Goal: Information Seeking & Learning: Learn about a topic

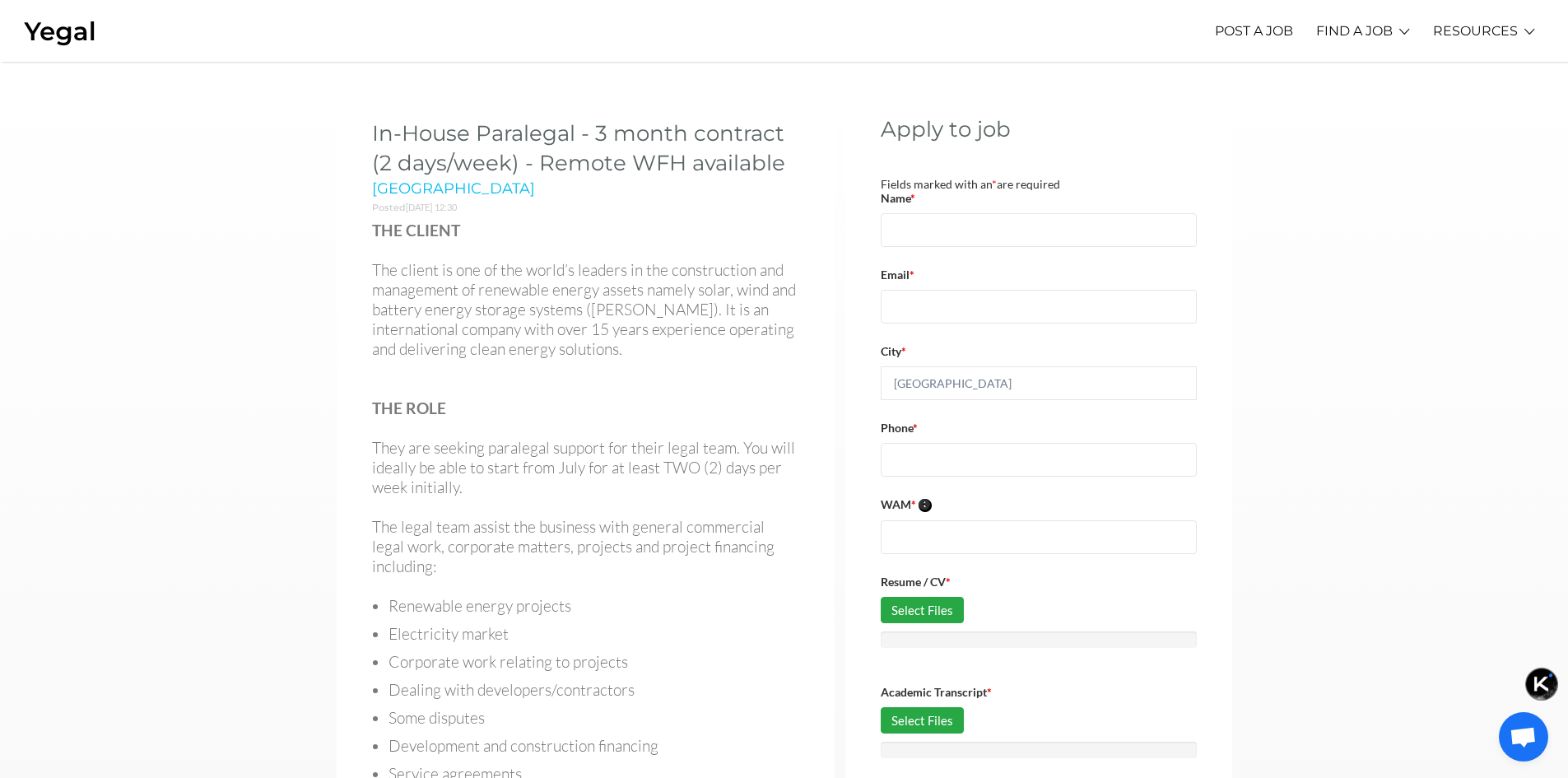
drag, startPoint x: 372, startPoint y: 128, endPoint x: 788, endPoint y: 155, distance: 416.9
click at [788, 155] on h2 "In-House Paralegal - 3 month contract (2 days/week) - Remote WFH available" at bounding box center [586, 148] width 427 height 60
click at [631, 280] on p "The client is one of the world’s leaders in the construction and management of …" at bounding box center [586, 309] width 427 height 99
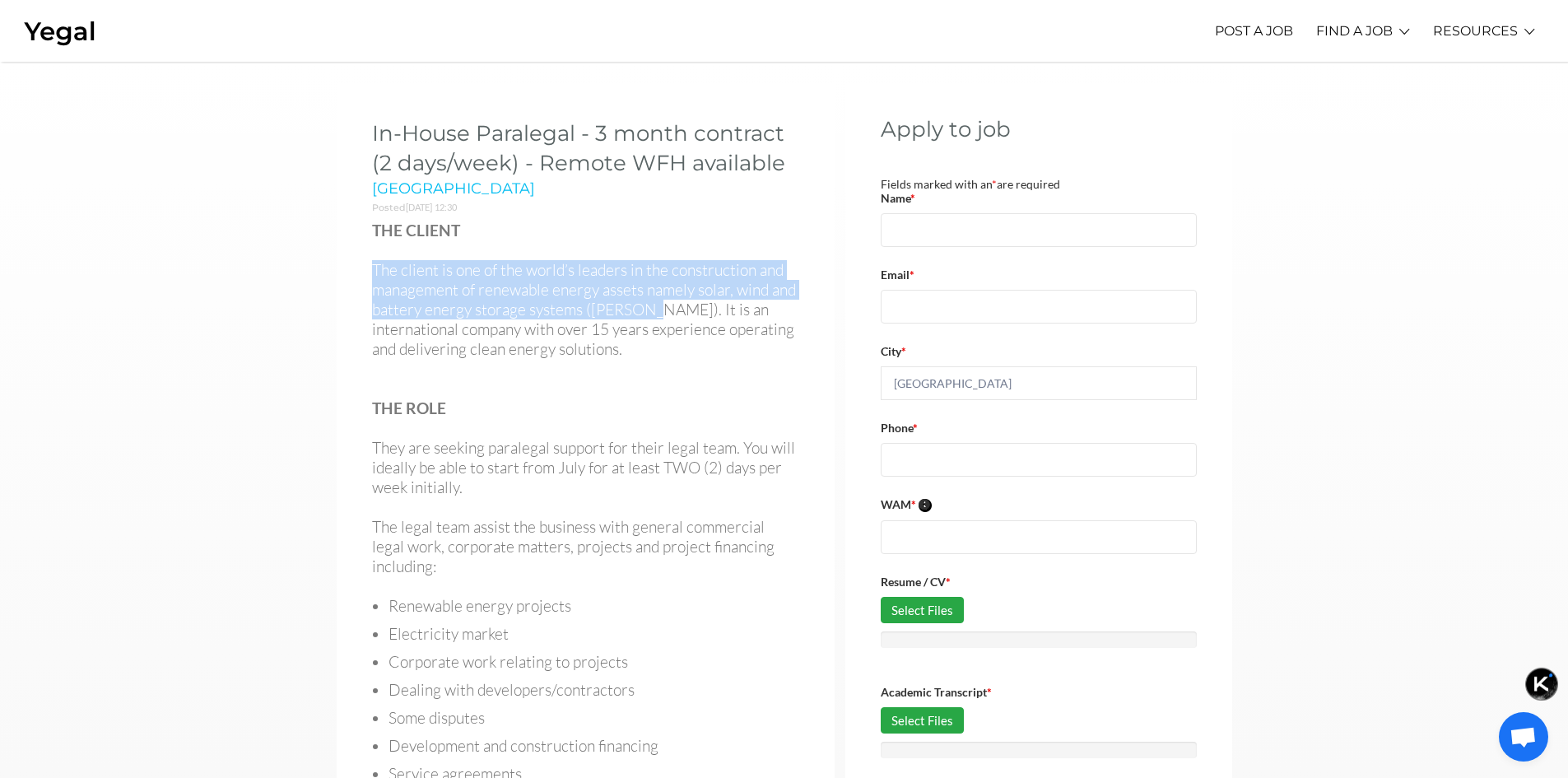
drag, startPoint x: 360, startPoint y: 259, endPoint x: 643, endPoint y: 308, distance: 287.2
click at [643, 308] on div "In-House Paralegal - 3 month contract (2 days/week) - Remote WFH available [GEO…" at bounding box center [585, 622] width 497 height 1077
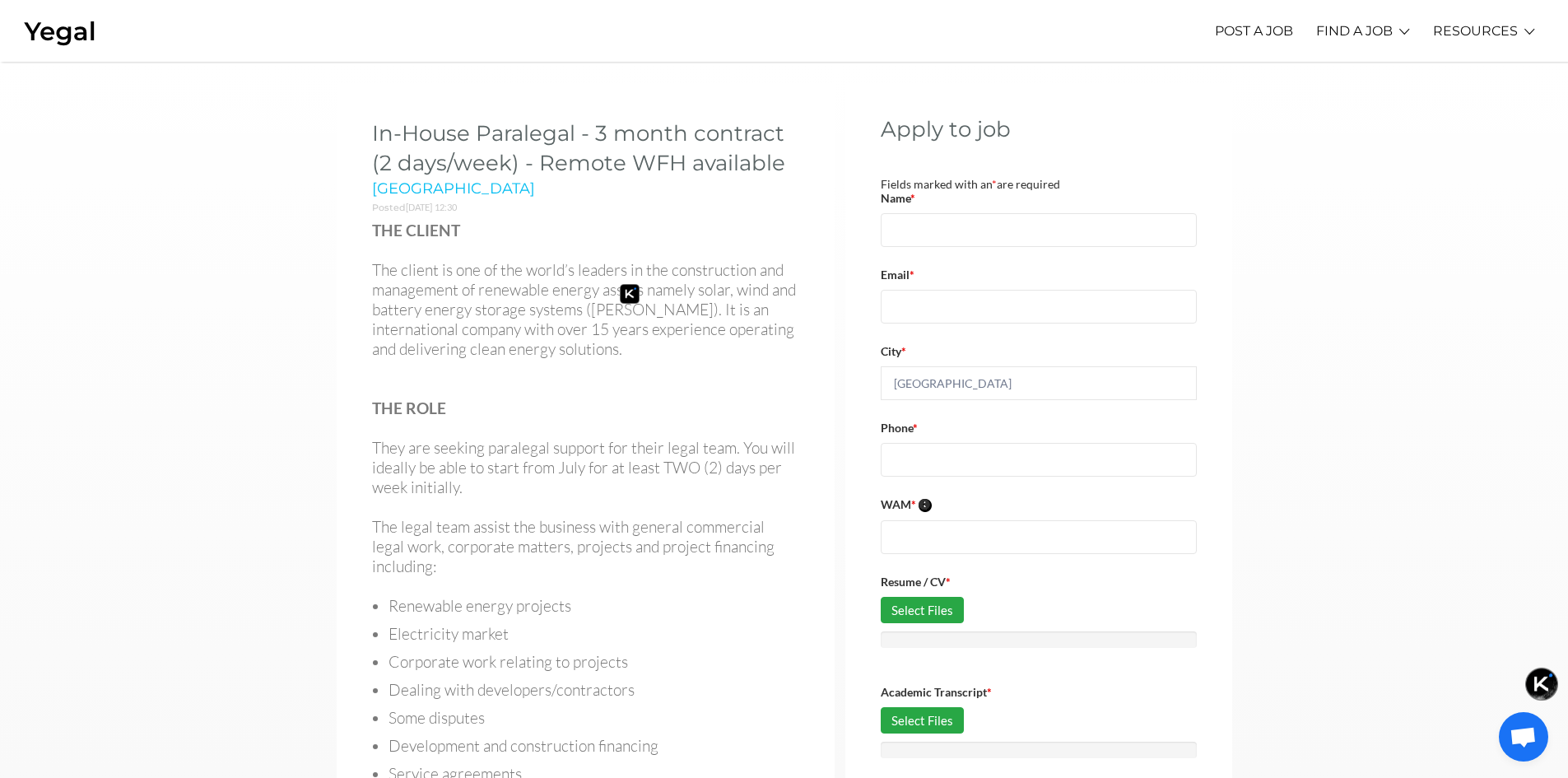
click at [567, 384] on p at bounding box center [586, 388] width 427 height 19
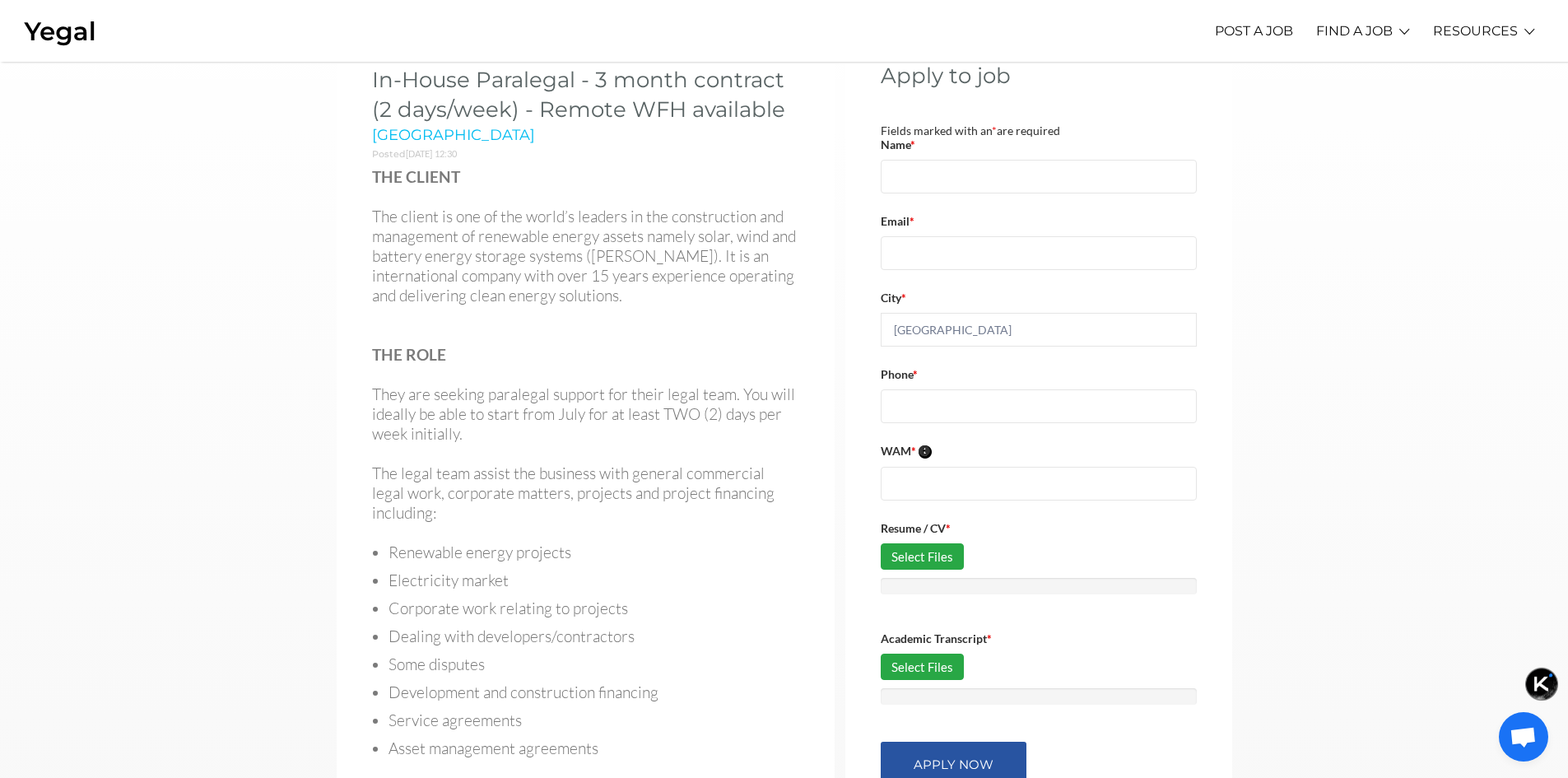
scroll to position [82, 0]
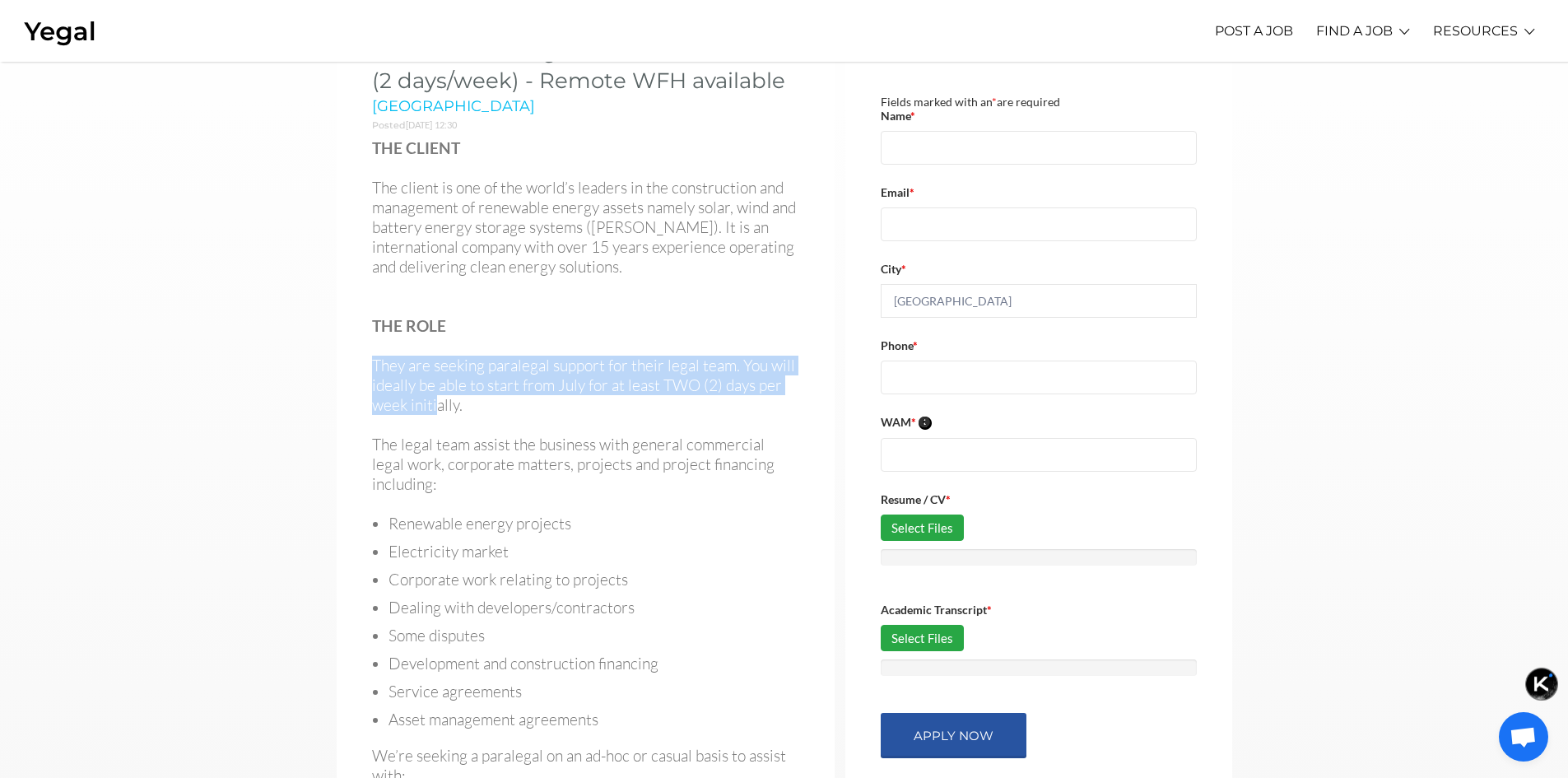
drag, startPoint x: 370, startPoint y: 356, endPoint x: 438, endPoint y: 394, distance: 77.9
click at [438, 394] on div "In-House Paralegal - 3 month contract (2 days/week) - Remote WFH available [GEO…" at bounding box center [585, 539] width 497 height 1077
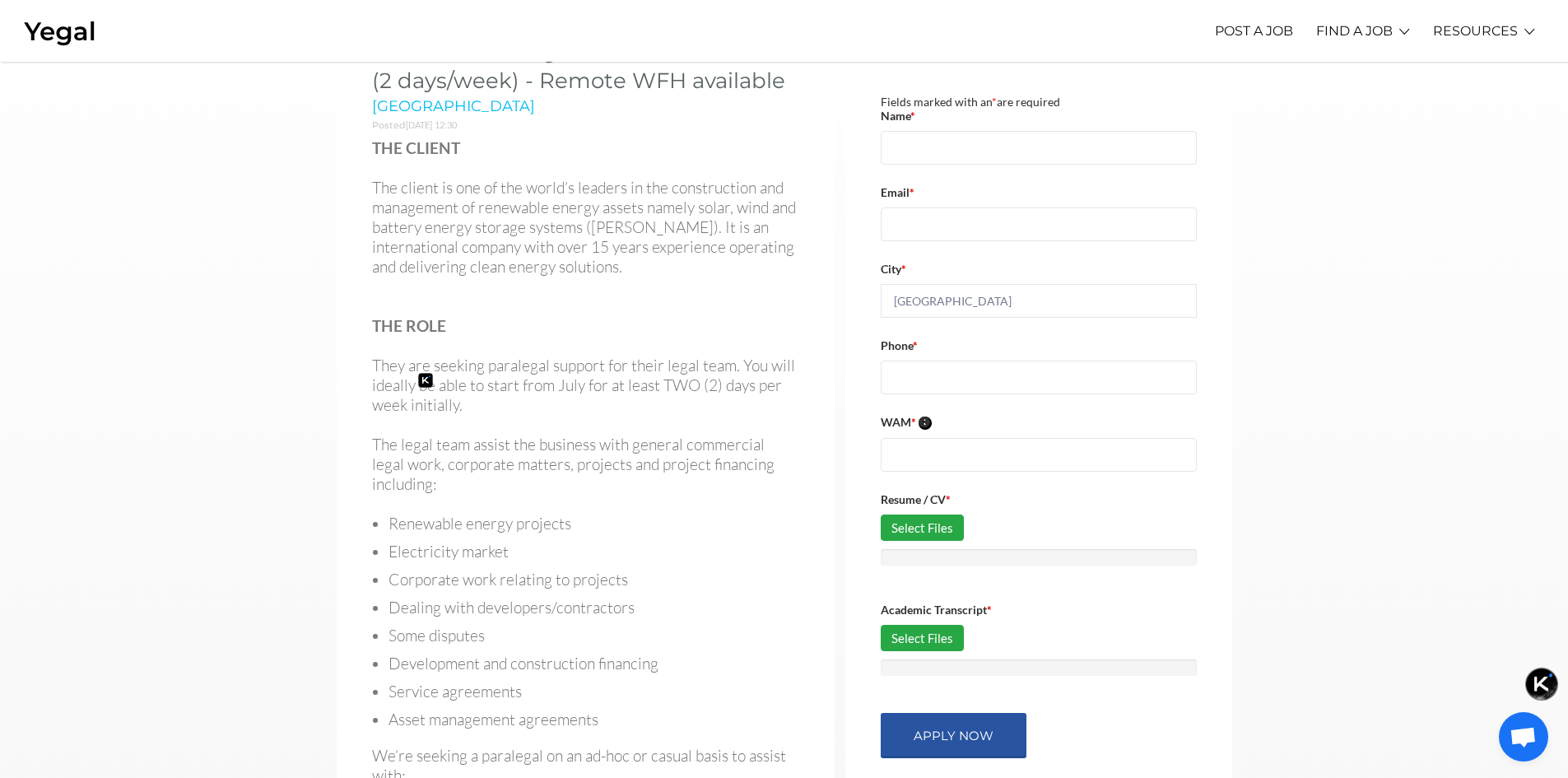
click at [416, 435] on p "The legal team assist the business with general commercial legal work, corporat…" at bounding box center [586, 464] width 427 height 59
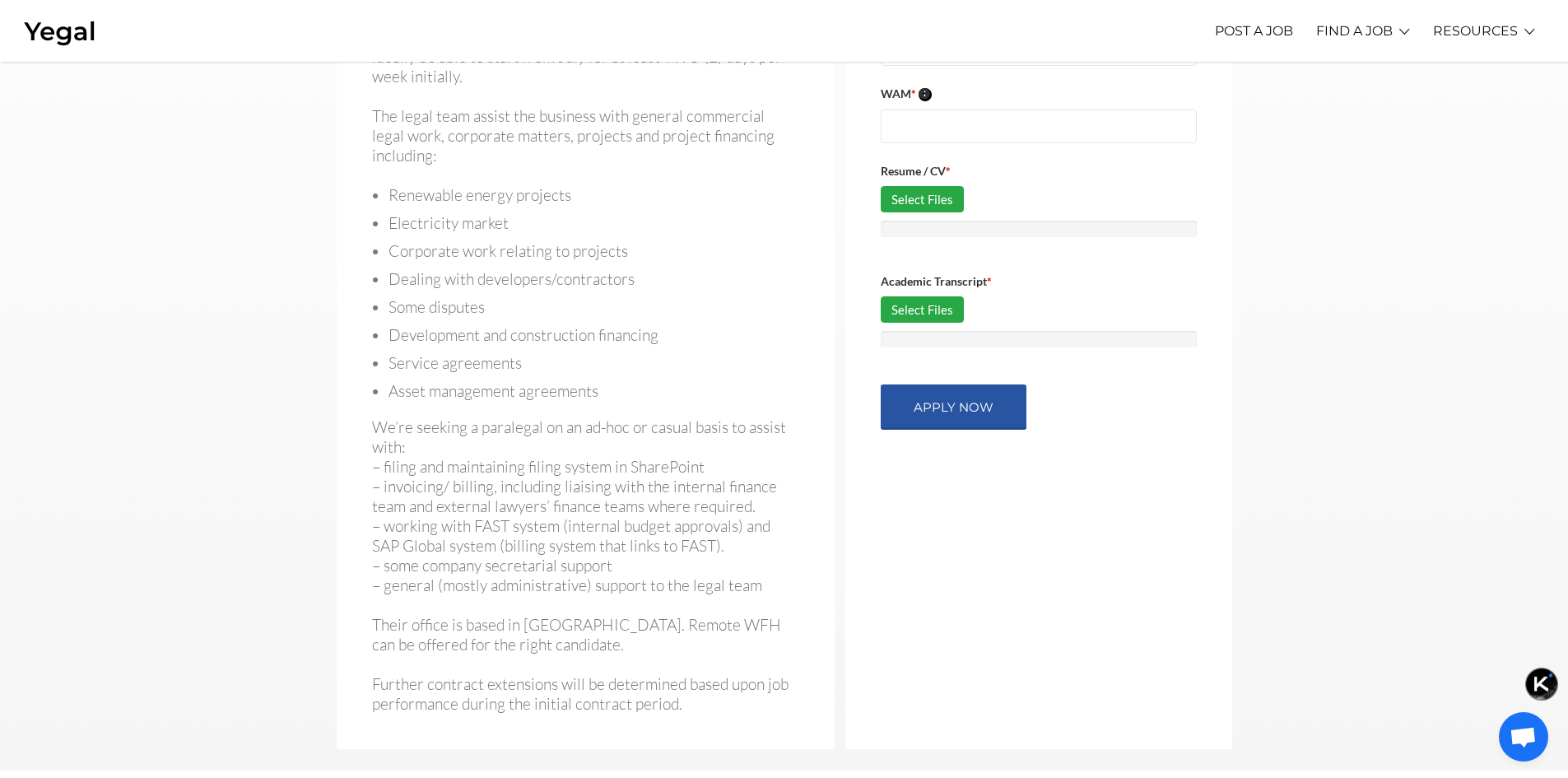
scroll to position [494, 0]
